Goal: Information Seeking & Learning: Learn about a topic

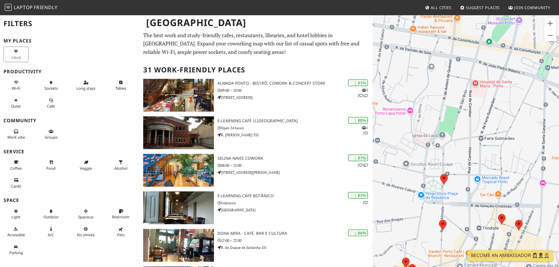
drag, startPoint x: 419, startPoint y: 175, endPoint x: 427, endPoint y: 141, distance: 35.0
click at [427, 141] on div at bounding box center [466, 148] width 186 height 267
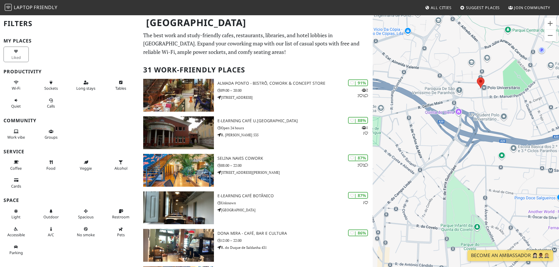
drag, startPoint x: 434, startPoint y: 153, endPoint x: 413, endPoint y: 164, distance: 23.9
click at [413, 164] on div at bounding box center [466, 148] width 186 height 267
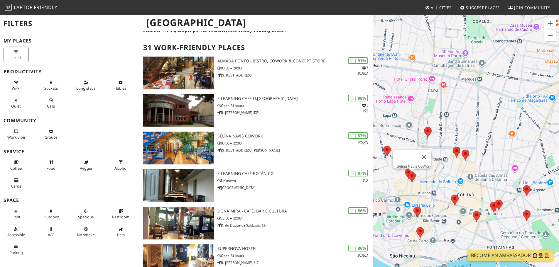
scroll to position [29, 0]
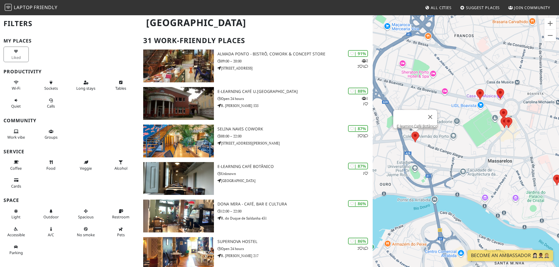
click at [411, 132] on area at bounding box center [411, 132] width 0 height 0
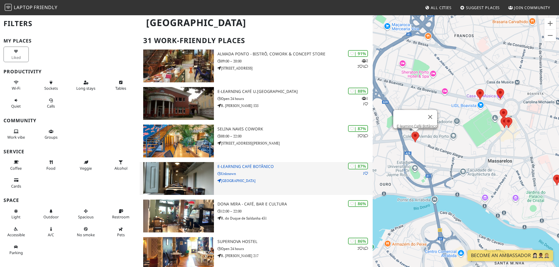
click at [204, 175] on img at bounding box center [178, 178] width 71 height 33
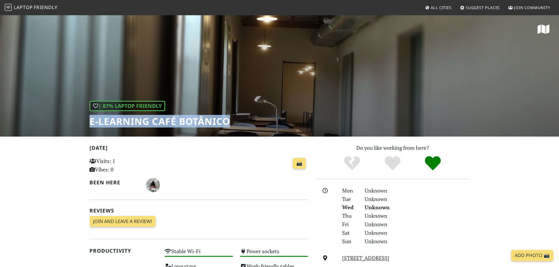
drag, startPoint x: 87, startPoint y: 121, endPoint x: 241, endPoint y: 121, distance: 153.4
click at [241, 121] on div "| 87% Laptop Friendly E-learning Café Botânico" at bounding box center [279, 76] width 559 height 122
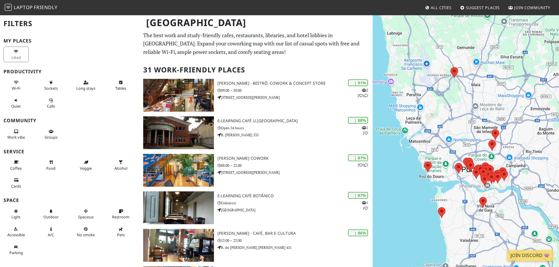
scroll to position [29, 0]
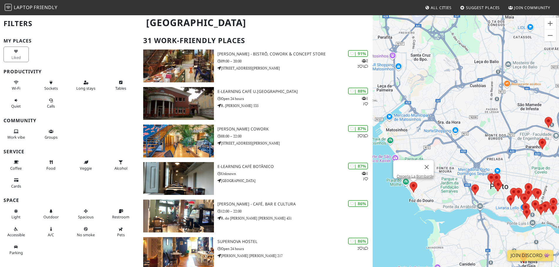
click at [410, 182] on area at bounding box center [410, 182] width 0 height 0
click at [410, 174] on link "Creperia La Bombarde" at bounding box center [415, 176] width 37 height 4
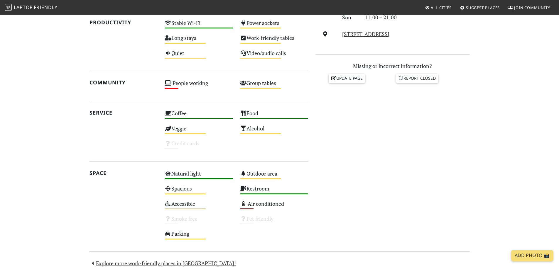
scroll to position [287, 0]
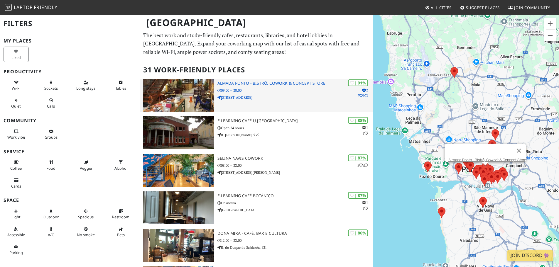
click at [308, 96] on p "Rua do Almada 544" at bounding box center [294, 98] width 155 height 6
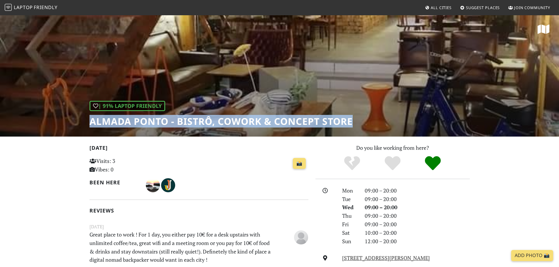
drag, startPoint x: 89, startPoint y: 121, endPoint x: 355, endPoint y: 125, distance: 265.8
click at [355, 125] on div "| 91% Laptop Friendly Almada Ponto - Bistrô, Cowork & Concept Store" at bounding box center [279, 76] width 559 height 122
copy h1 "Almada Ponto - Bistrô, Cowork & Concept Store"
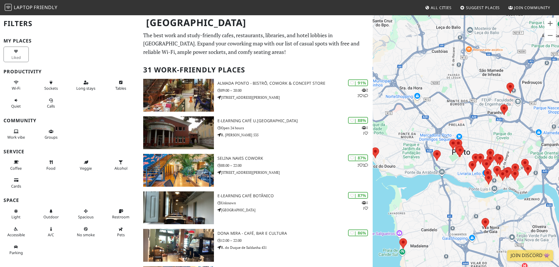
drag, startPoint x: 444, startPoint y: 176, endPoint x: 406, endPoint y: 191, distance: 40.8
click at [406, 191] on div at bounding box center [466, 148] width 186 height 267
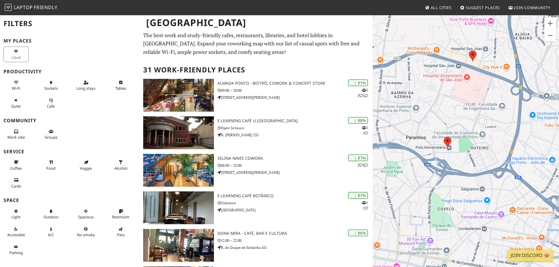
drag, startPoint x: 510, startPoint y: 110, endPoint x: 503, endPoint y: 123, distance: 14.7
click at [503, 123] on div at bounding box center [466, 148] width 186 height 267
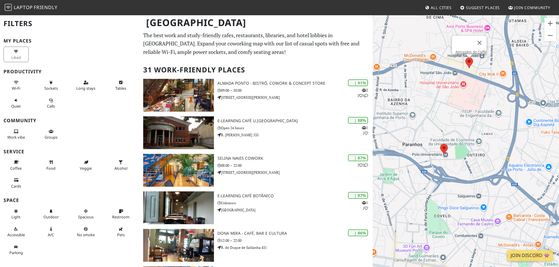
click at [465, 58] on area at bounding box center [465, 58] width 0 height 0
click at [466, 50] on link "Armazém do Caffé" at bounding box center [470, 52] width 31 height 4
